Goal: Transaction & Acquisition: Purchase product/service

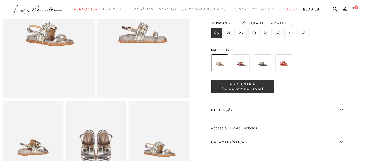
scroll to position [110, 0]
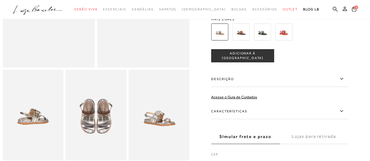
click at [266, 36] on img at bounding box center [262, 32] width 17 height 17
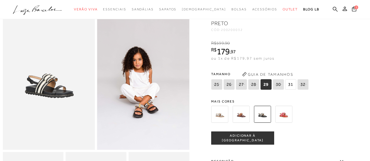
scroll to position [27, 0]
click at [237, 111] on img at bounding box center [240, 114] width 17 height 17
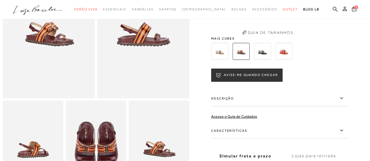
scroll to position [55, 0]
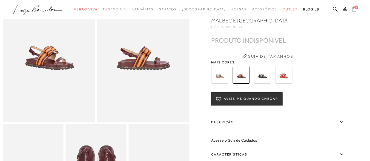
click at [223, 79] on img at bounding box center [219, 75] width 17 height 17
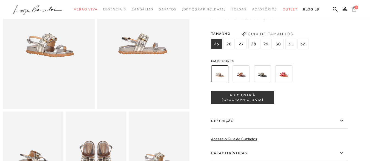
scroll to position [55, 0]
